Goal: Check status

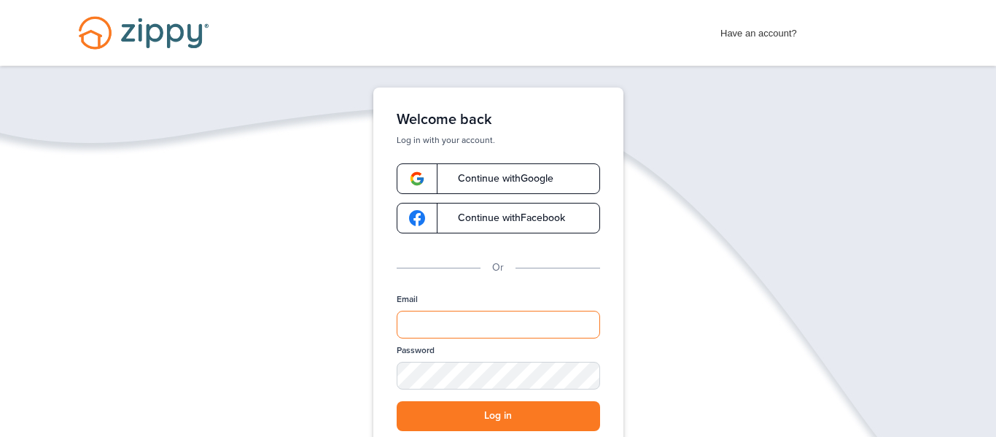
type input "**********"
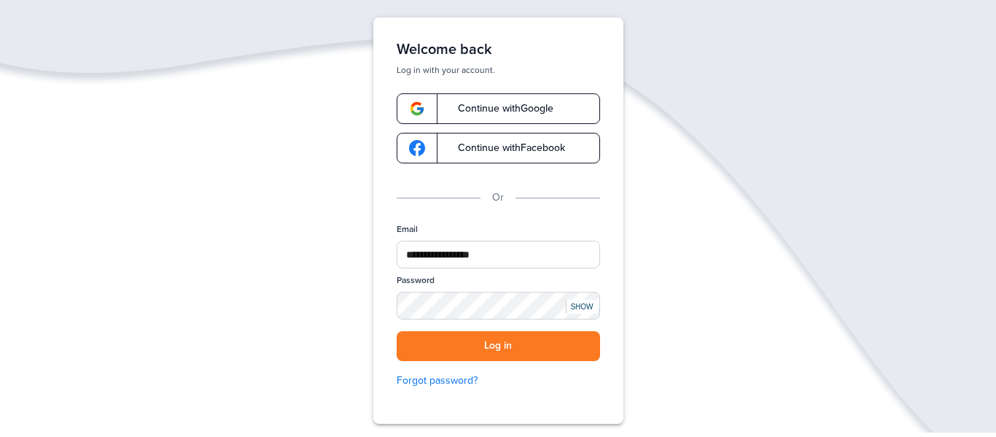
scroll to position [71, 0]
click at [593, 304] on div "SHOW" at bounding box center [582, 306] width 32 height 14
click at [520, 347] on button "Log in" at bounding box center [497, 345] width 203 height 30
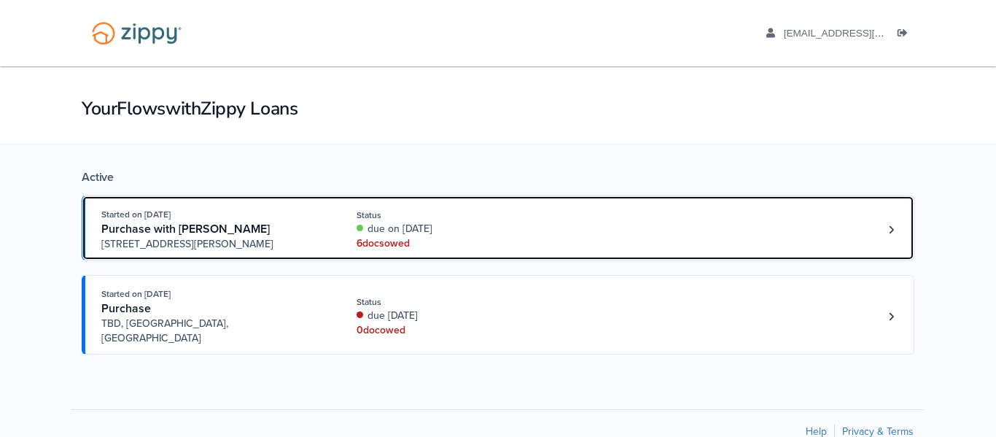
click at [398, 243] on div "6 doc s owed" at bounding box center [453, 243] width 195 height 15
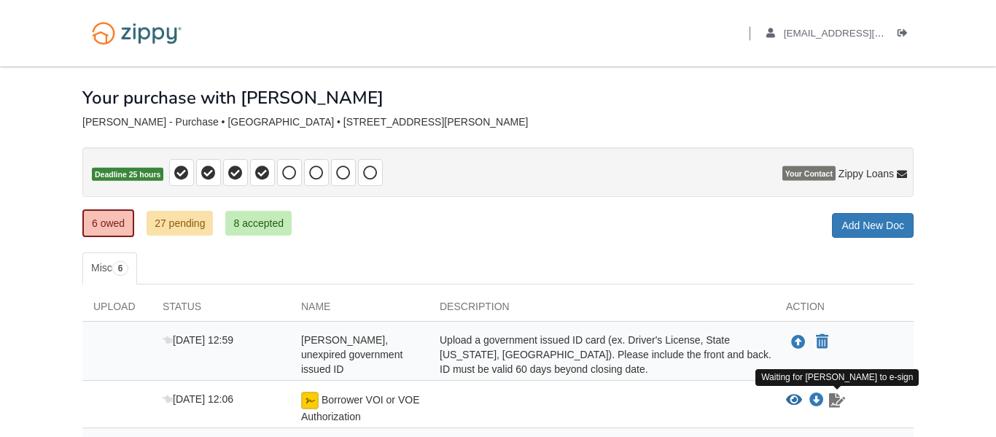
click at [836, 404] on icon "Waiting for your co-borrower to e-sign" at bounding box center [837, 400] width 16 height 15
